Goal: Information Seeking & Learning: Learn about a topic

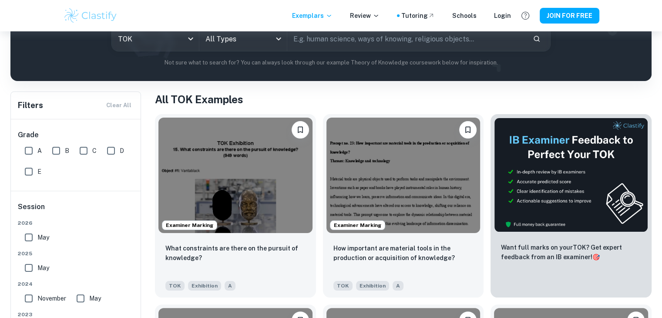
scroll to position [141, 0]
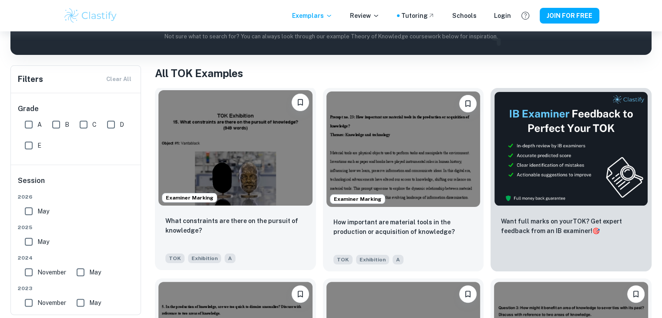
click at [202, 143] on img at bounding box center [235, 147] width 154 height 115
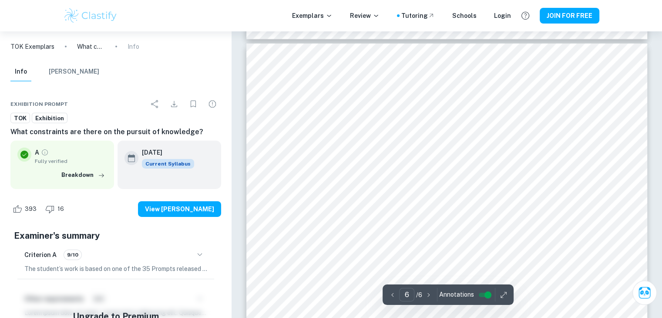
scroll to position [2744, 0]
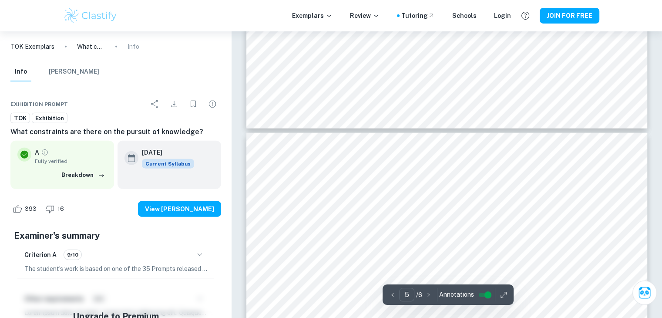
type input "4"
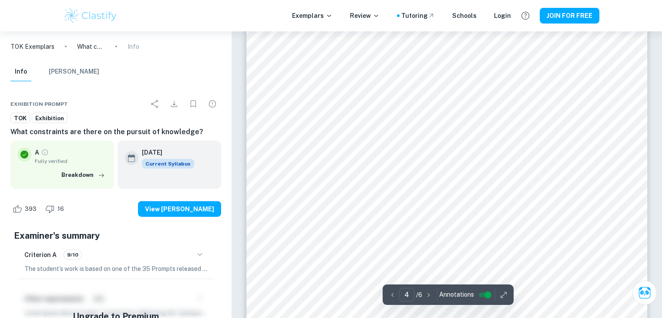
scroll to position [1917, 0]
